Goal: Information Seeking & Learning: Find specific fact

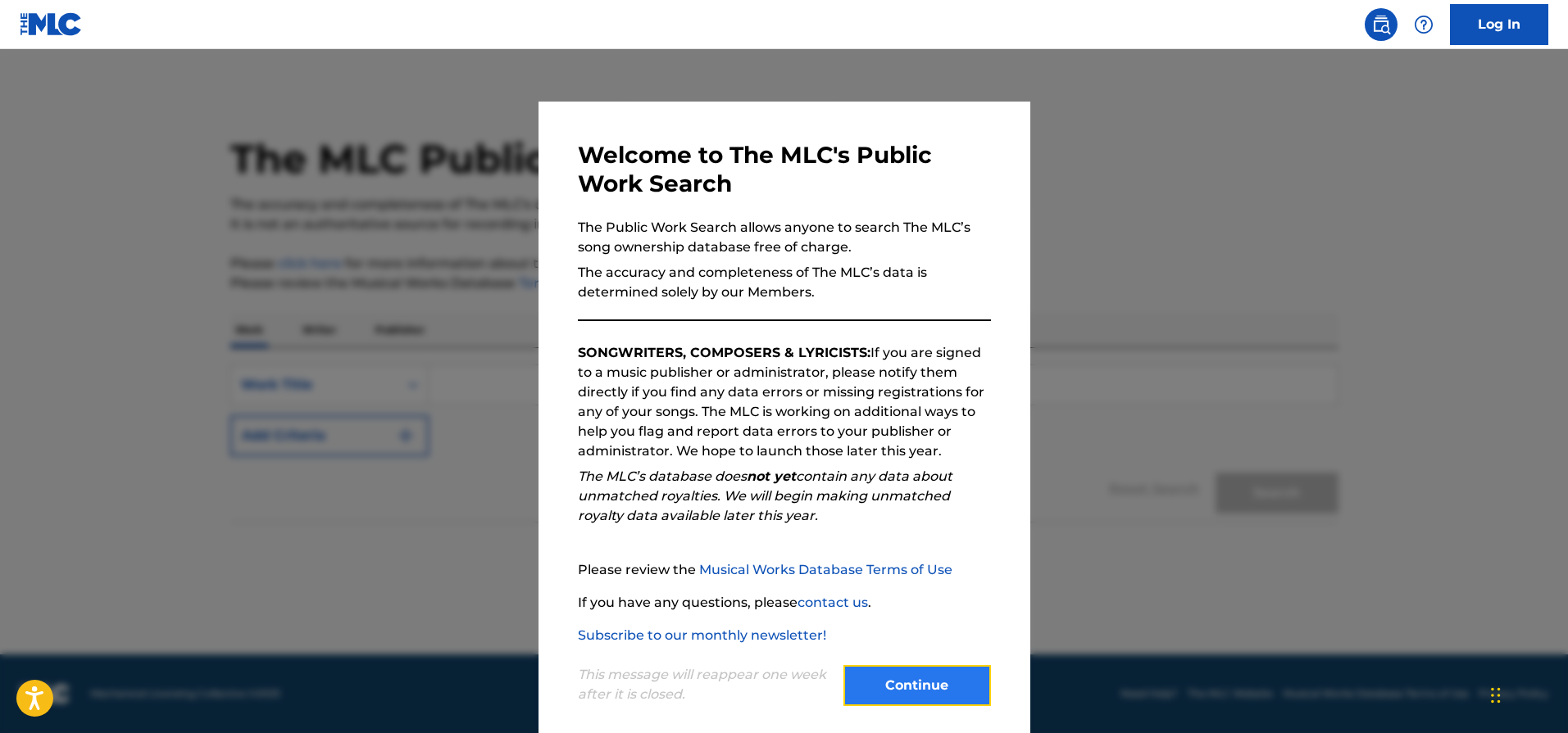
click at [912, 680] on button "Continue" at bounding box center [917, 686] width 148 height 41
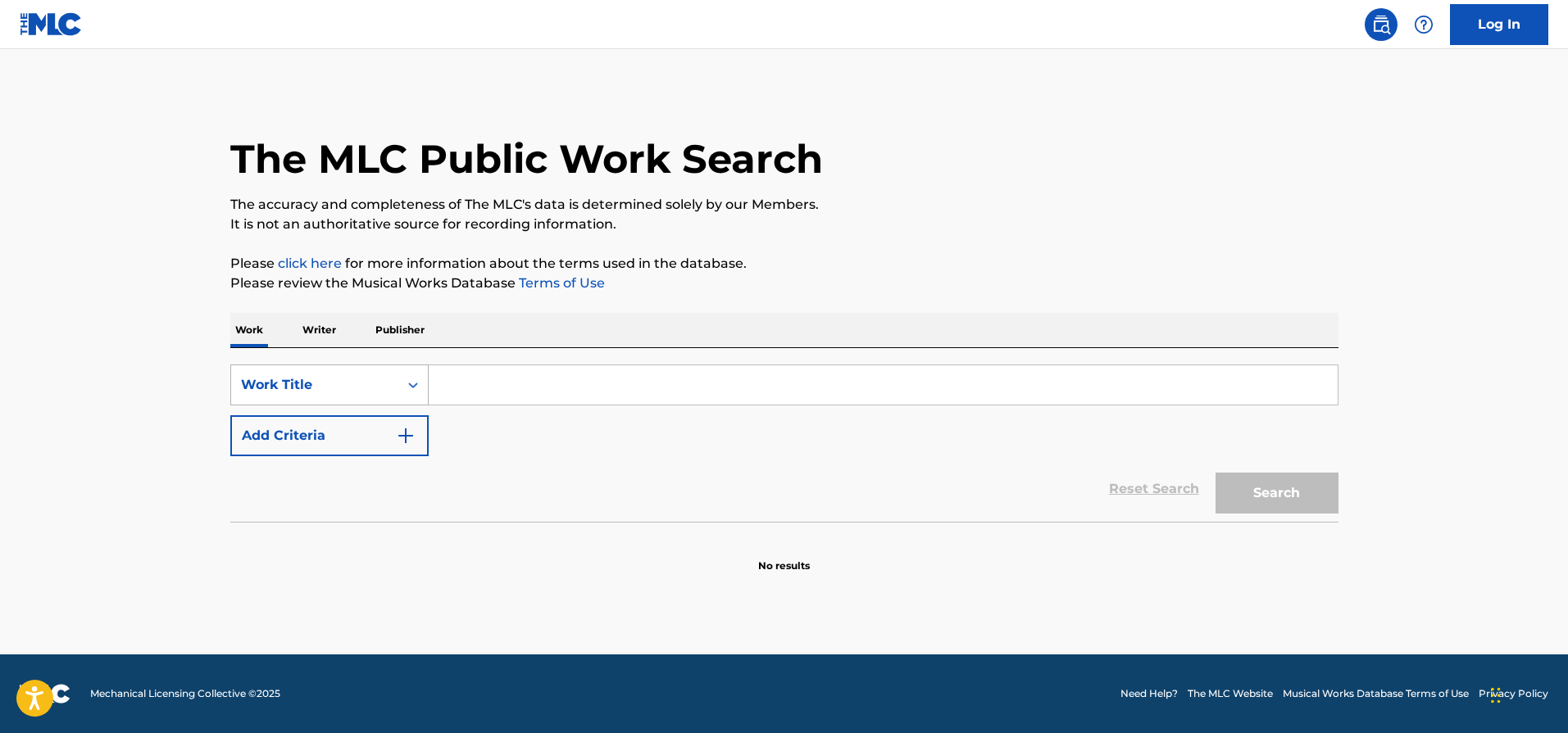
click at [406, 387] on icon "Search Form" at bounding box center [413, 385] width 16 height 16
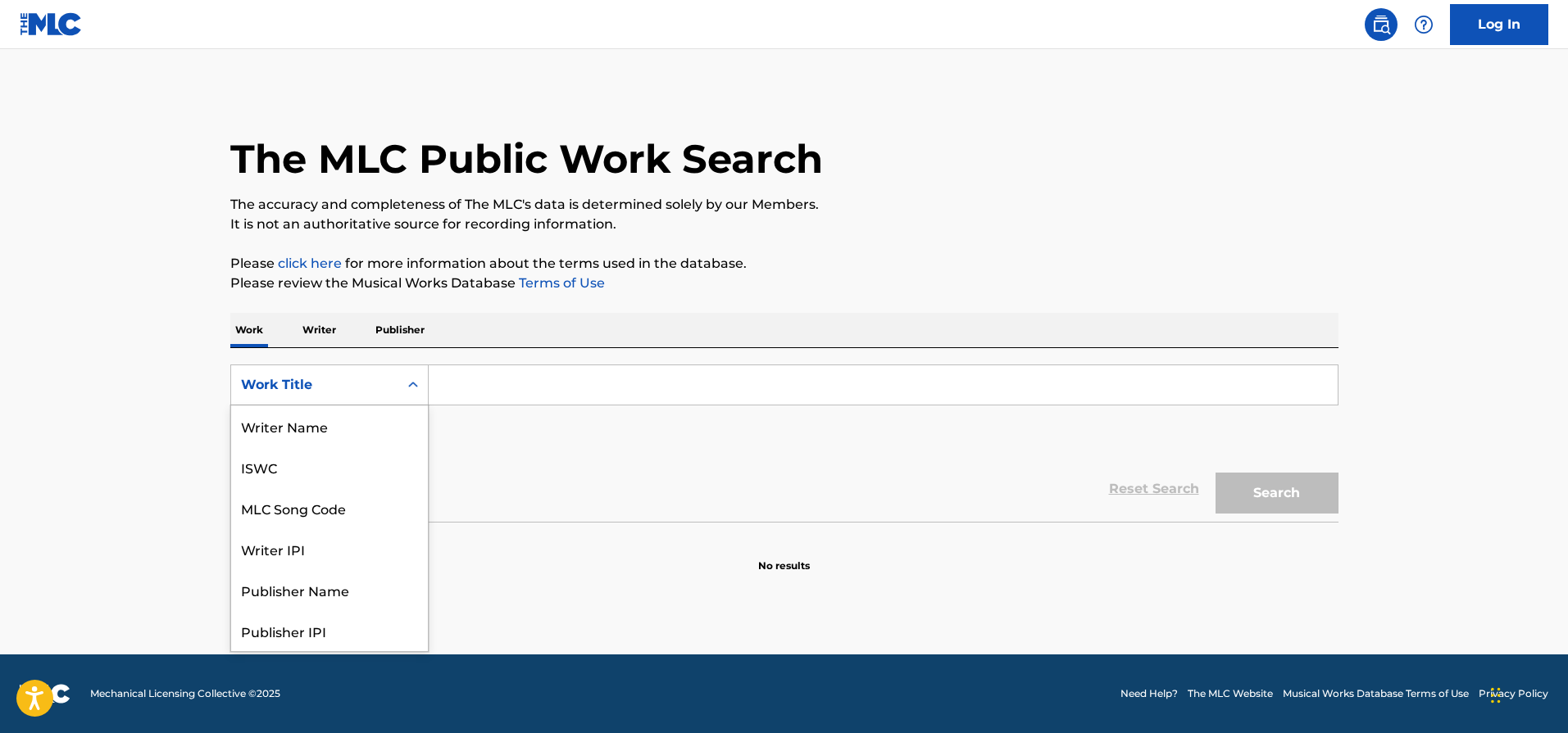
scroll to position [82, 0]
click at [351, 430] on div "MLC Song Code" at bounding box center [329, 425] width 196 height 41
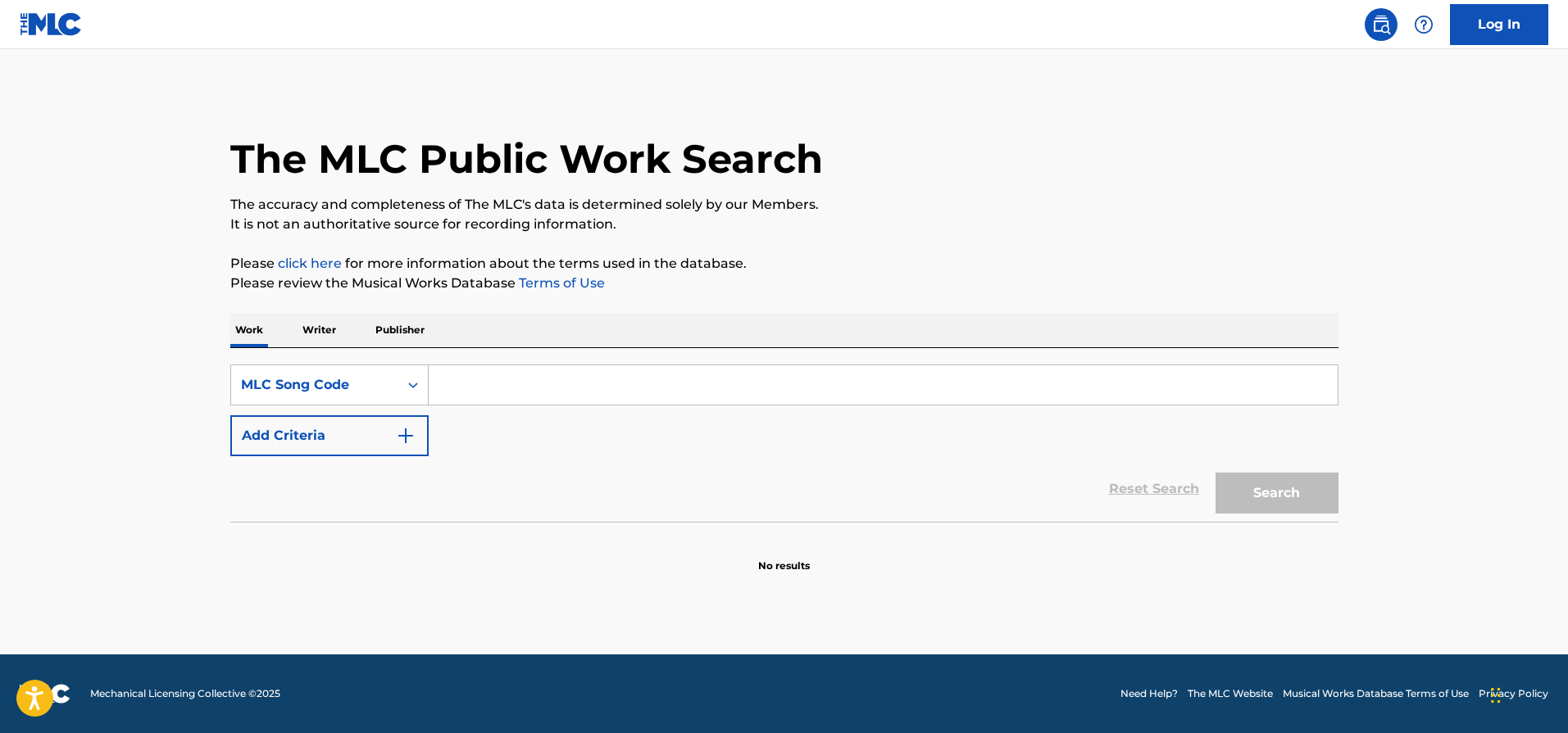
click at [444, 387] on input "Search Form" at bounding box center [882, 384] width 909 height 39
paste input "SA5OHG"
type input "SA5OHG"
click at [1215, 473] on button "Search" at bounding box center [1277, 493] width 123 height 41
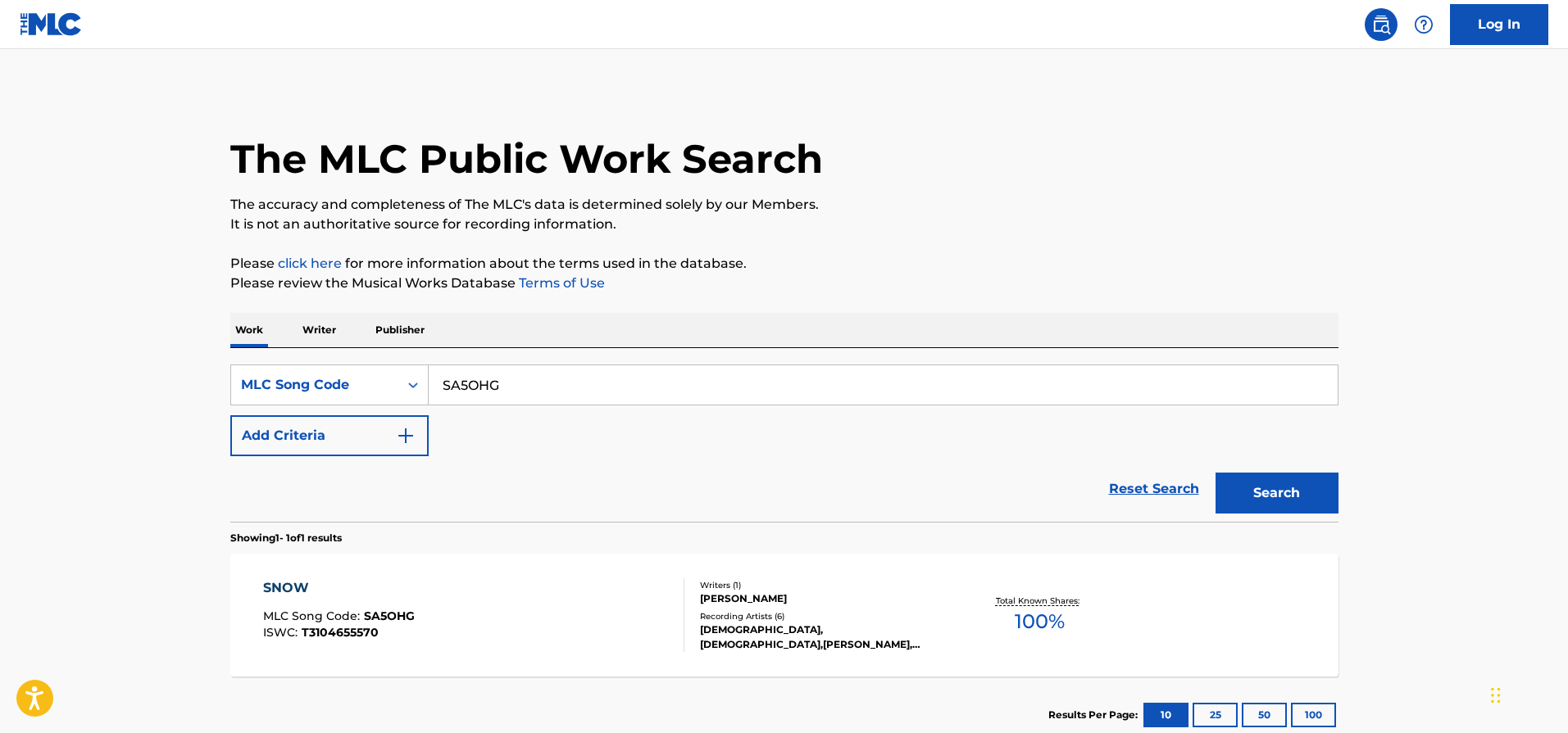
click at [609, 609] on div "SNOW MLC Song Code : SA5OHG ISWC : T3104655570" at bounding box center [473, 615] width 421 height 74
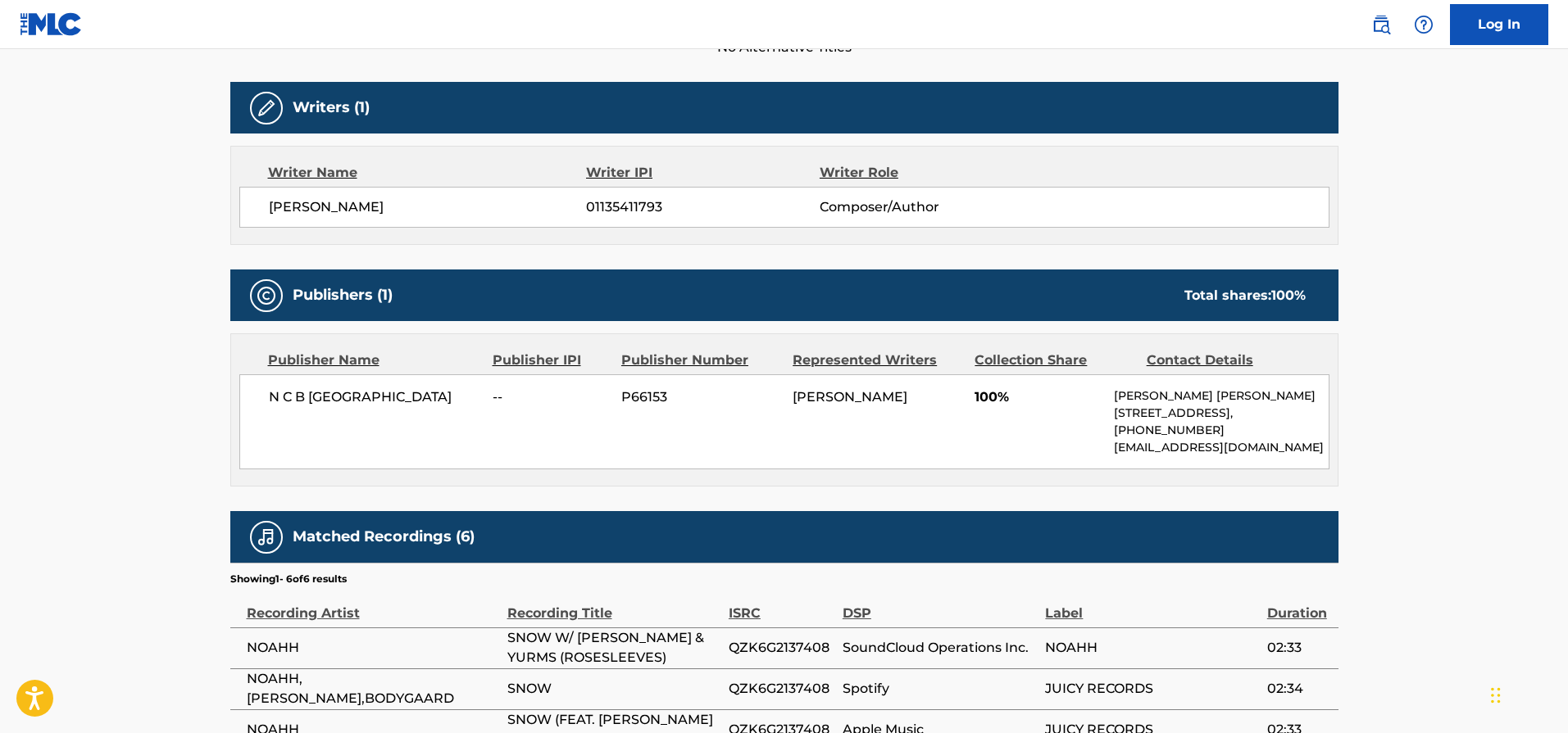
scroll to position [654, 0]
